Goal: Task Accomplishment & Management: Complete application form

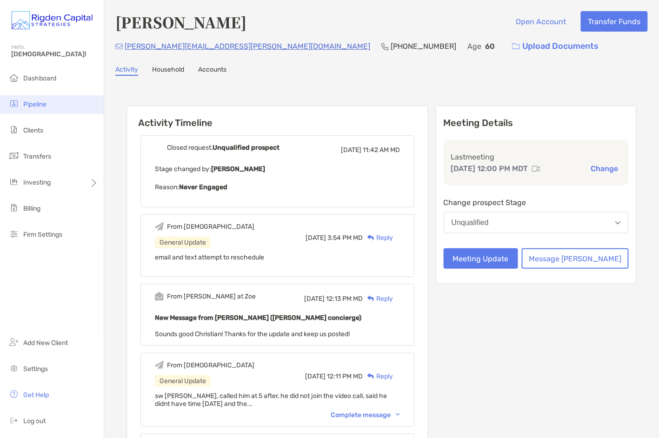
click at [35, 106] on span "Pipeline" at bounding box center [34, 104] width 23 height 8
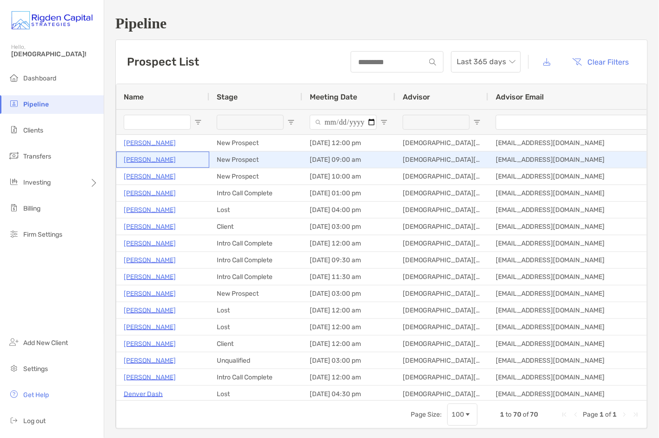
click at [146, 161] on p "[PERSON_NAME]" at bounding box center [150, 160] width 52 height 12
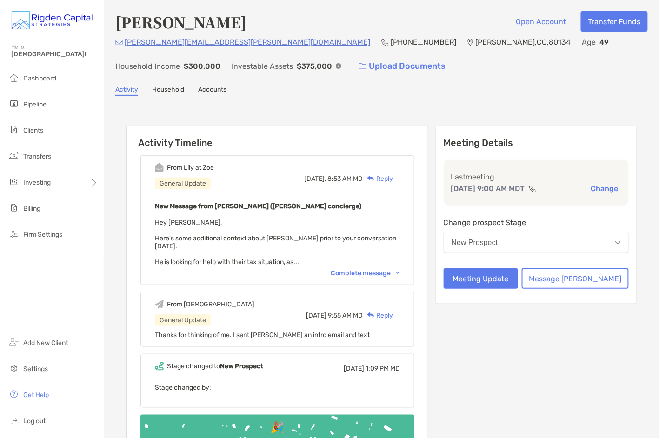
click at [369, 269] on div "Complete message" at bounding box center [364, 273] width 69 height 8
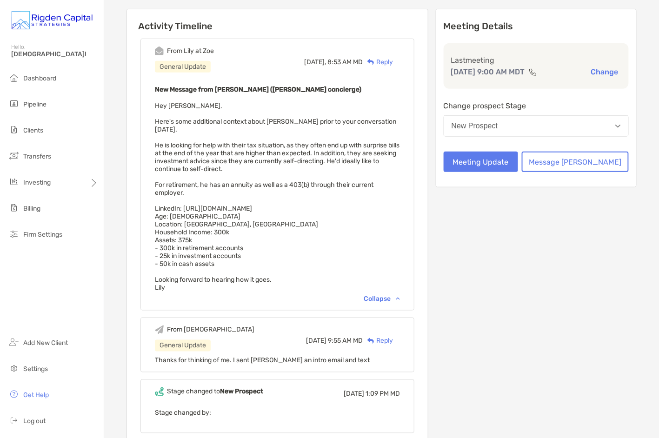
scroll to position [124, 0]
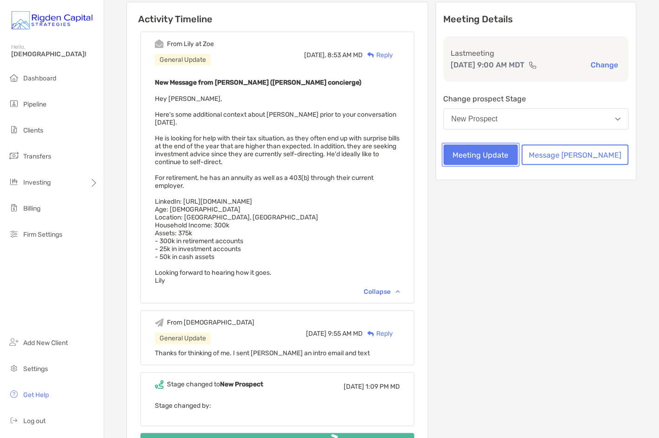
click at [518, 152] on button "Meeting Update" at bounding box center [480, 155] width 74 height 20
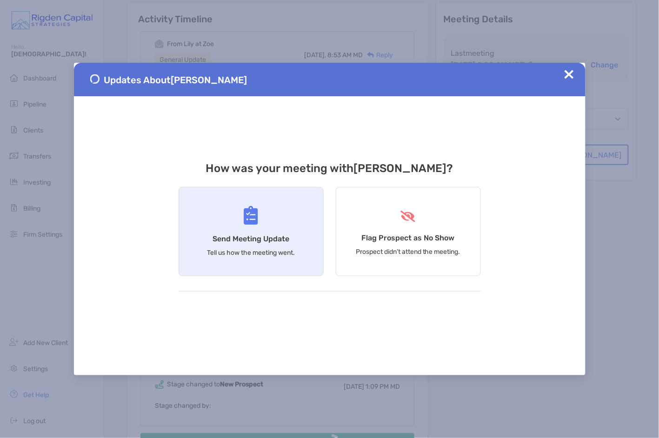
click at [251, 242] on h4 "Send Meeting Update" at bounding box center [250, 238] width 77 height 9
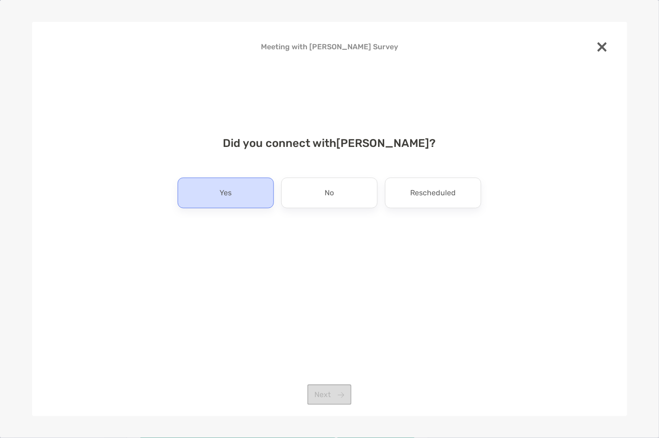
click at [259, 196] on div "Yes" at bounding box center [226, 193] width 96 height 31
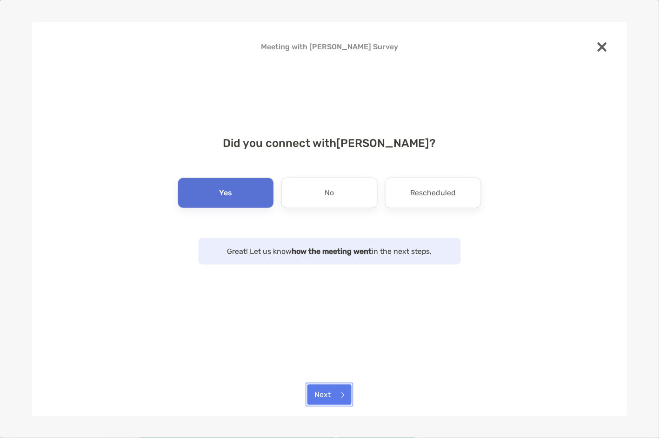
click at [336, 394] on button "Next" at bounding box center [329, 394] width 44 height 20
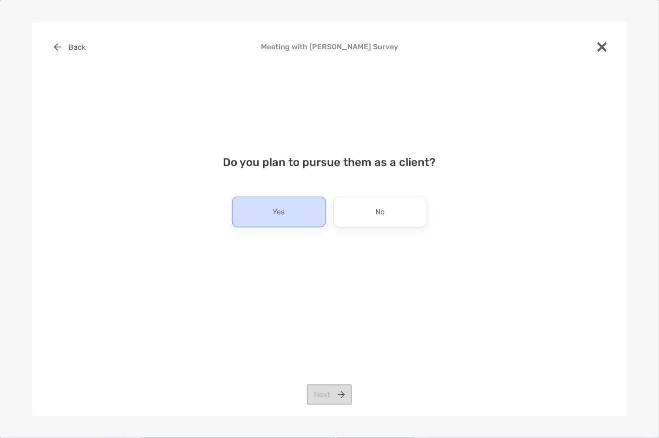
click at [304, 225] on div "Yes" at bounding box center [279, 212] width 94 height 31
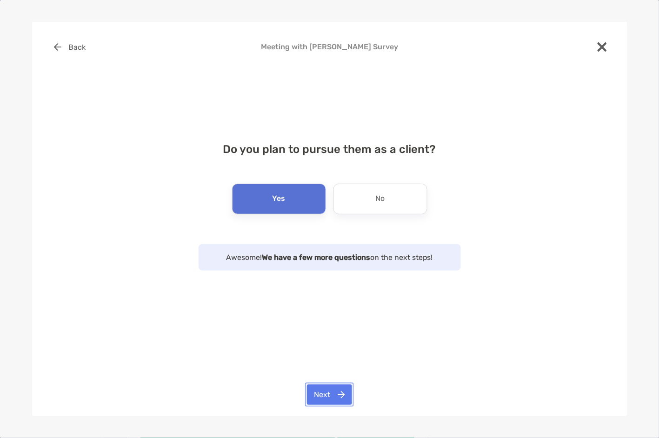
click at [343, 392] on button "Next" at bounding box center [329, 394] width 45 height 20
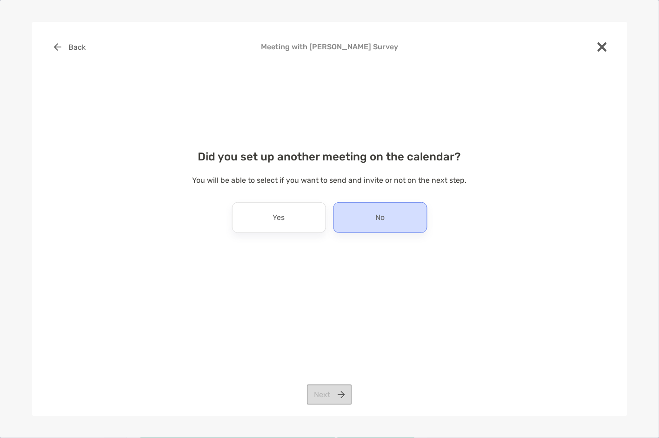
click at [382, 223] on p "No" at bounding box center [380, 217] width 9 height 15
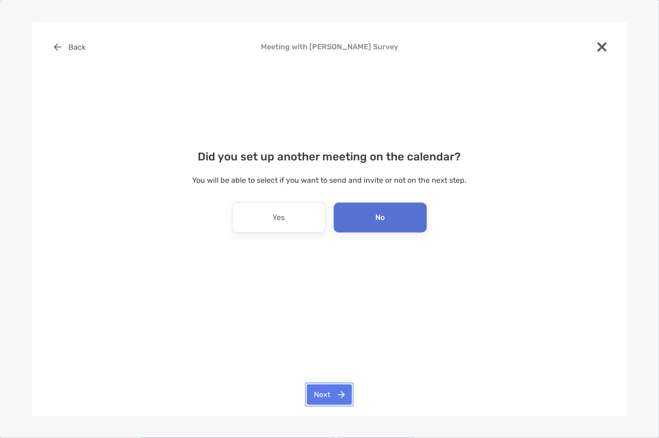
click at [326, 393] on button "Next" at bounding box center [329, 394] width 45 height 20
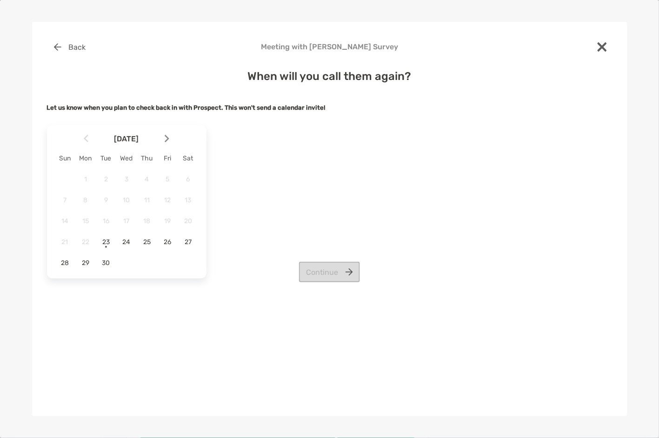
click at [108, 263] on div "Continue" at bounding box center [329, 272] width 565 height 20
click at [104, 264] on div "Continue" at bounding box center [329, 272] width 565 height 20
click at [106, 259] on span "30" at bounding box center [106, 263] width 16 height 8
click at [344, 271] on button "Continue" at bounding box center [329, 272] width 61 height 20
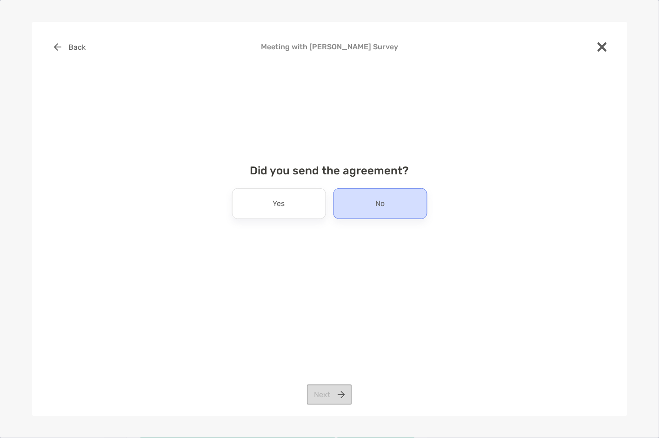
click at [389, 207] on div "No" at bounding box center [380, 203] width 94 height 31
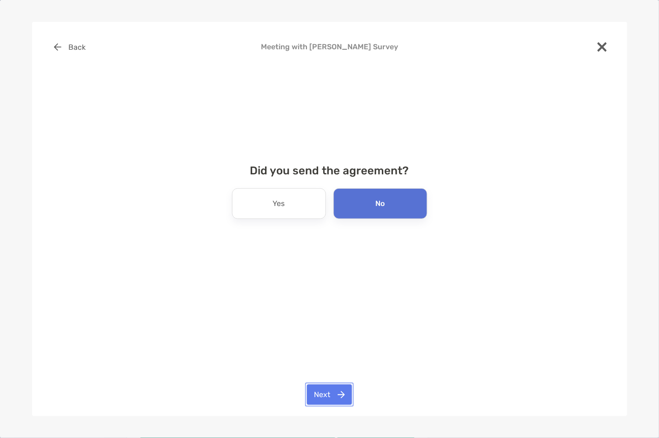
click at [335, 395] on button "Next" at bounding box center [329, 394] width 45 height 20
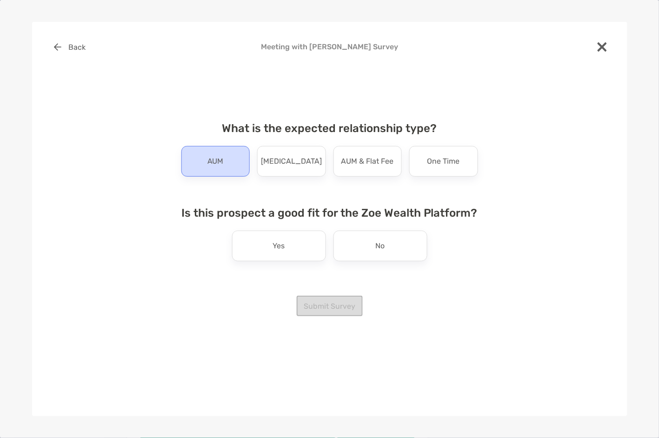
click at [225, 167] on div "AUM" at bounding box center [215, 161] width 69 height 31
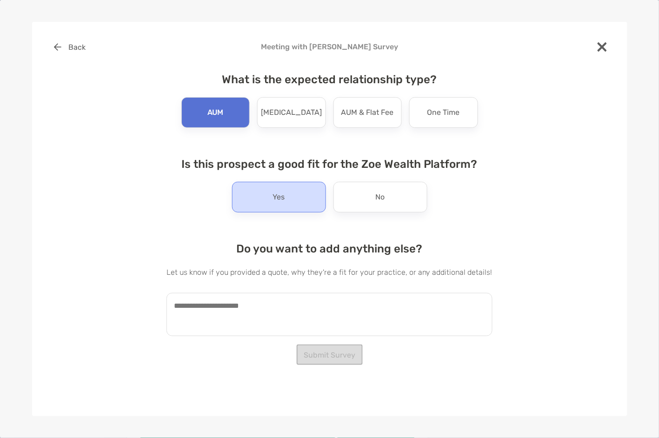
click at [286, 199] on div "Yes" at bounding box center [279, 197] width 94 height 31
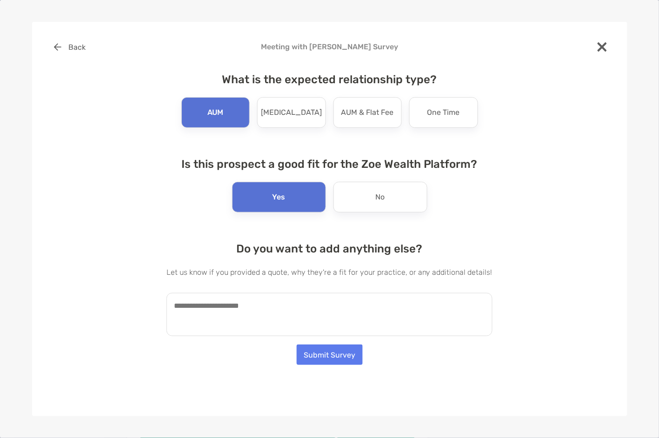
click at [237, 315] on textarea at bounding box center [329, 314] width 326 height 43
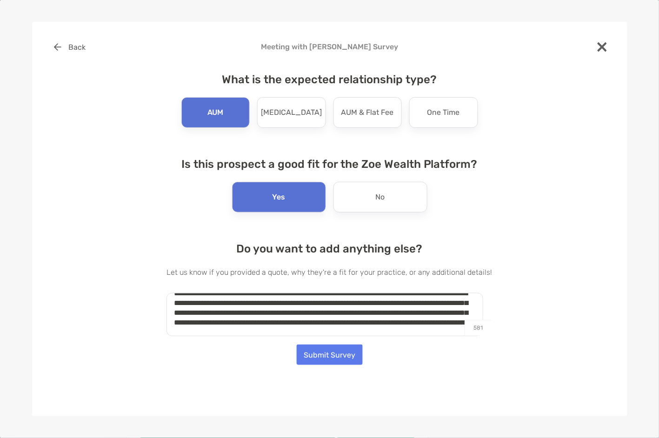
scroll to position [22, 0]
type textarea "**********"
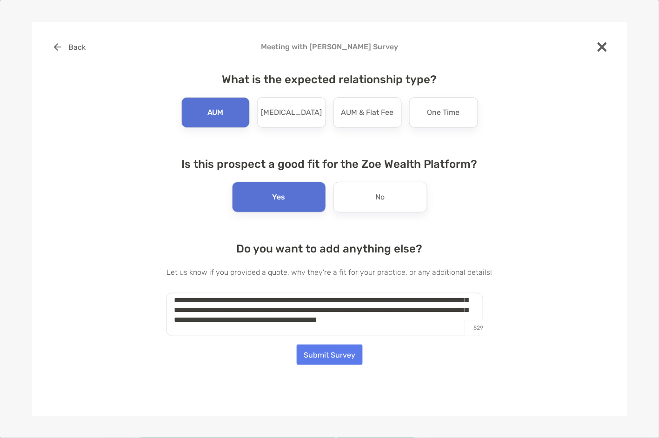
scroll to position [0, 0]
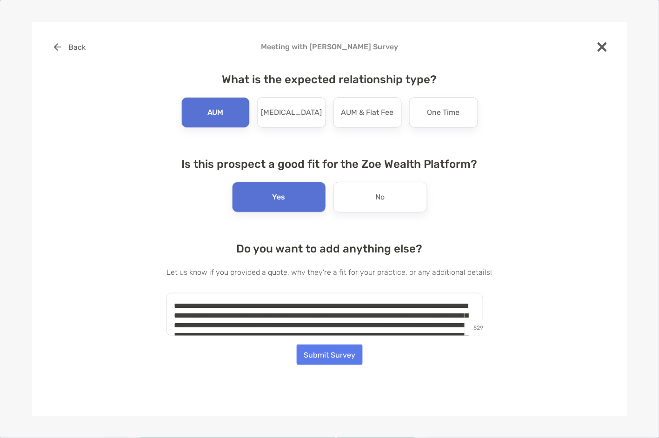
drag, startPoint x: 358, startPoint y: 331, endPoint x: 167, endPoint y: 285, distance: 197.1
click at [167, 285] on div "**********" at bounding box center [329, 190] width 565 height 306
click at [346, 358] on button "Submit Survey" at bounding box center [330, 354] width 66 height 20
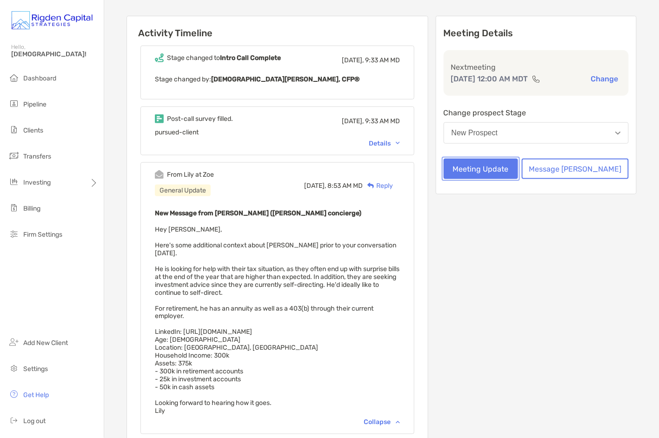
scroll to position [100, 0]
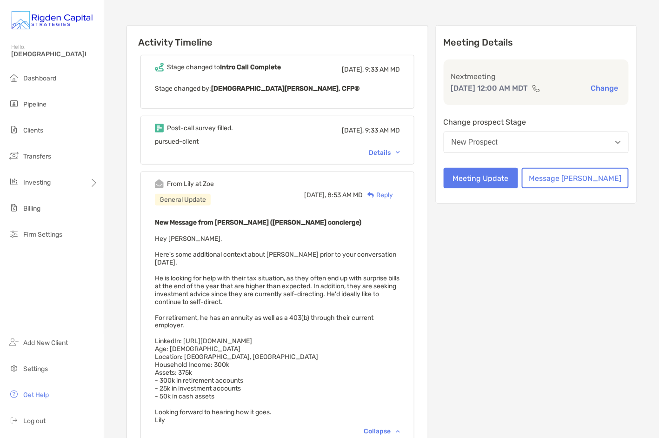
click at [391, 149] on div "Details" at bounding box center [384, 153] width 31 height 8
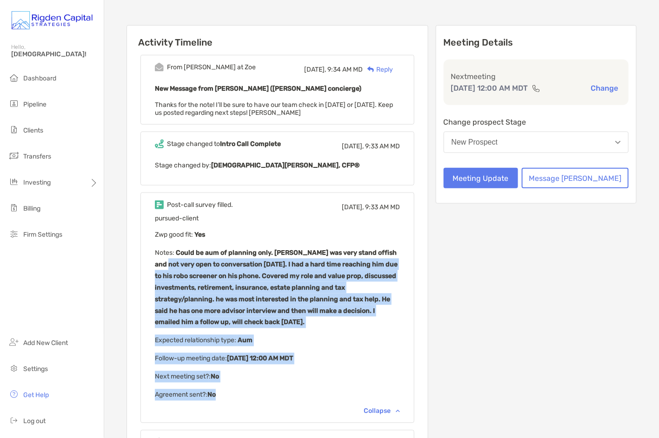
drag, startPoint x: 239, startPoint y: 395, endPoint x: 167, endPoint y: 260, distance: 153.0
click at [167, 260] on div "Post-call survey filled. [DATE], 9:33 AM MD pursued-client Zwp good fit : Yes N…" at bounding box center [277, 307] width 274 height 231
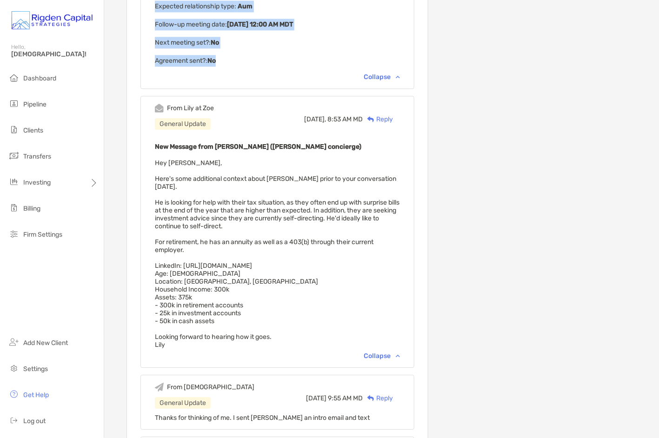
scroll to position [436, 0]
drag, startPoint x: 187, startPoint y: 339, endPoint x: 163, endPoint y: 175, distance: 166.4
click at [163, 175] on div "From [PERSON_NAME] at Zoe General Update [DATE], 8:53 AM MD Reply New Message f…" at bounding box center [277, 231] width 274 height 272
copy span "Here's some additional context about [PERSON_NAME] prior to your conversation […"
